Goal: Information Seeking & Learning: Learn about a topic

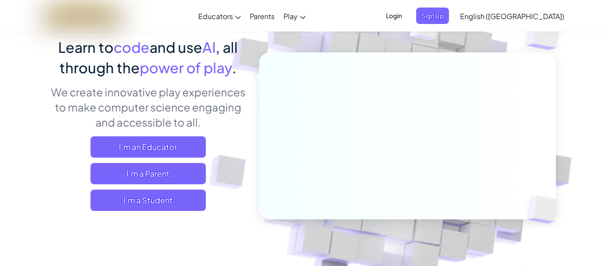
scroll to position [71, 0]
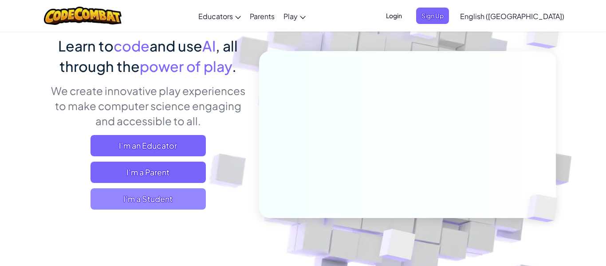
click at [181, 196] on span "I'm a Student" at bounding box center [147, 198] width 115 height 21
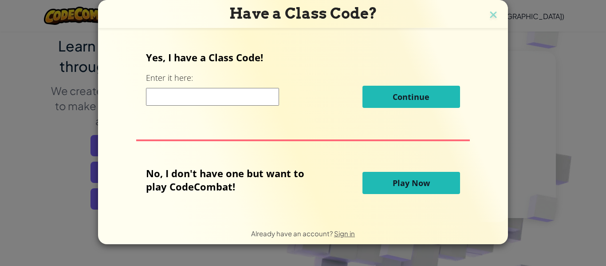
click at [428, 191] on button "Play Now" at bounding box center [411, 183] width 98 height 22
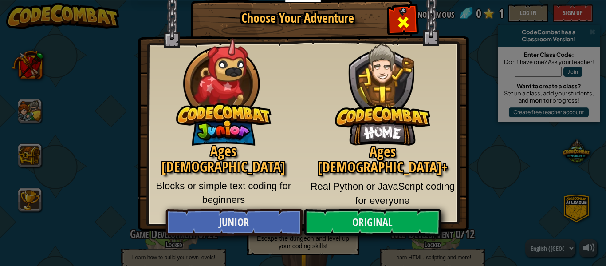
click at [408, 19] on span "Close modal" at bounding box center [403, 22] width 14 height 14
